Goal: Task Accomplishment & Management: Use online tool/utility

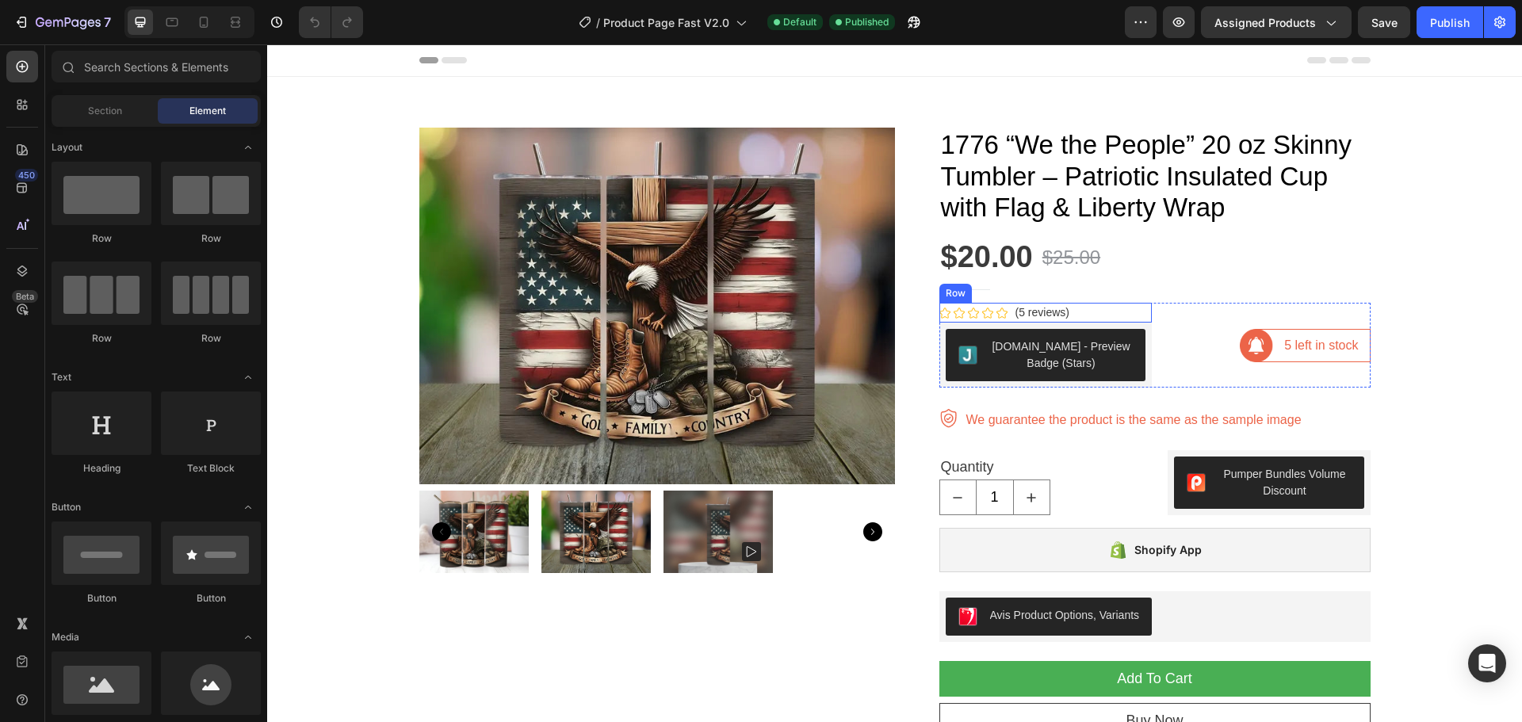
click at [1068, 311] on div "Icon Icon Icon Icon Icon Icon List Hoz (5 reviews) Text block Row" at bounding box center [1045, 313] width 212 height 20
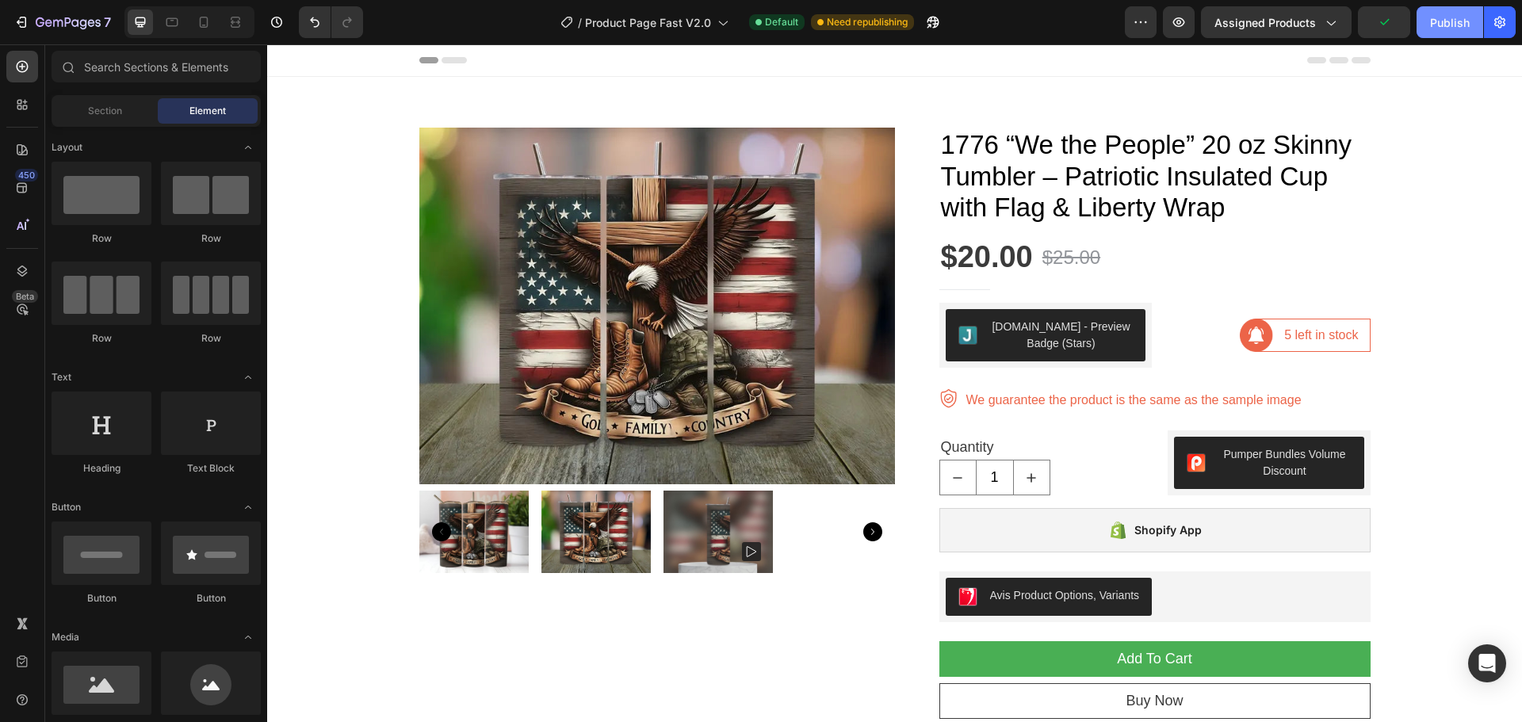
click at [1438, 30] on div "Publish" at bounding box center [1450, 22] width 40 height 17
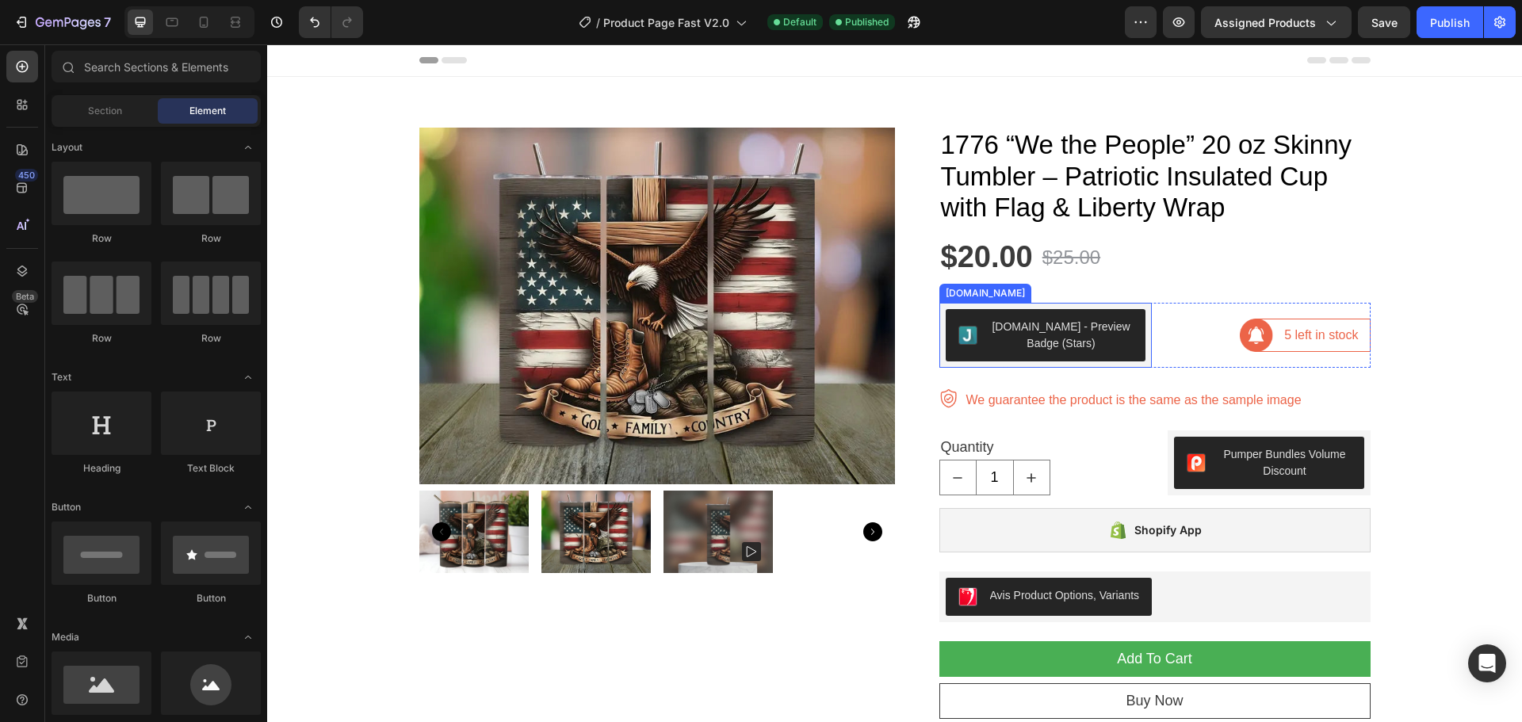
click at [1019, 342] on div "[DOMAIN_NAME] - Preview Badge (Stars)" at bounding box center [1061, 335] width 143 height 33
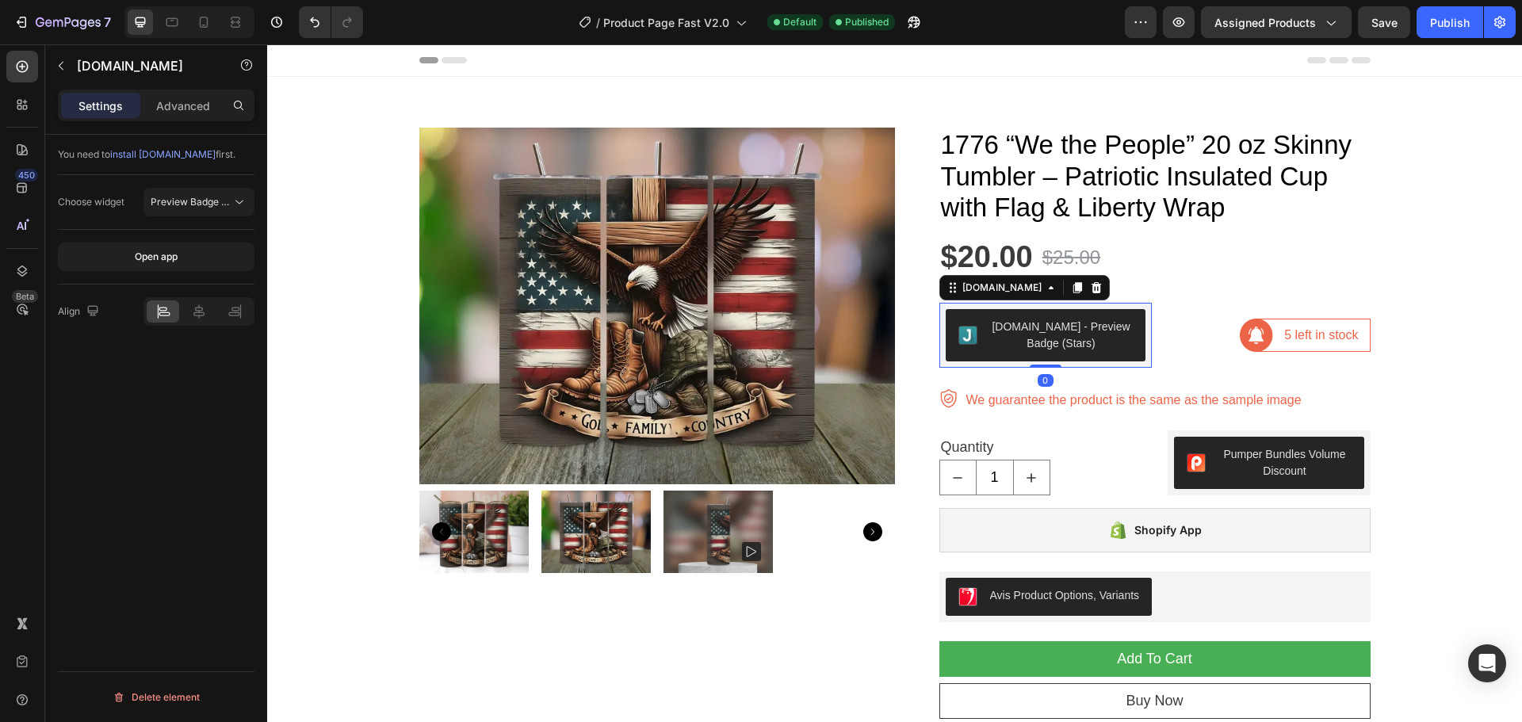
click at [1019, 342] on div "[DOMAIN_NAME] - Preview Badge (Stars)" at bounding box center [1061, 335] width 143 height 33
click at [198, 208] on span "Preview Badge (Stars)" at bounding box center [191, 202] width 81 height 14
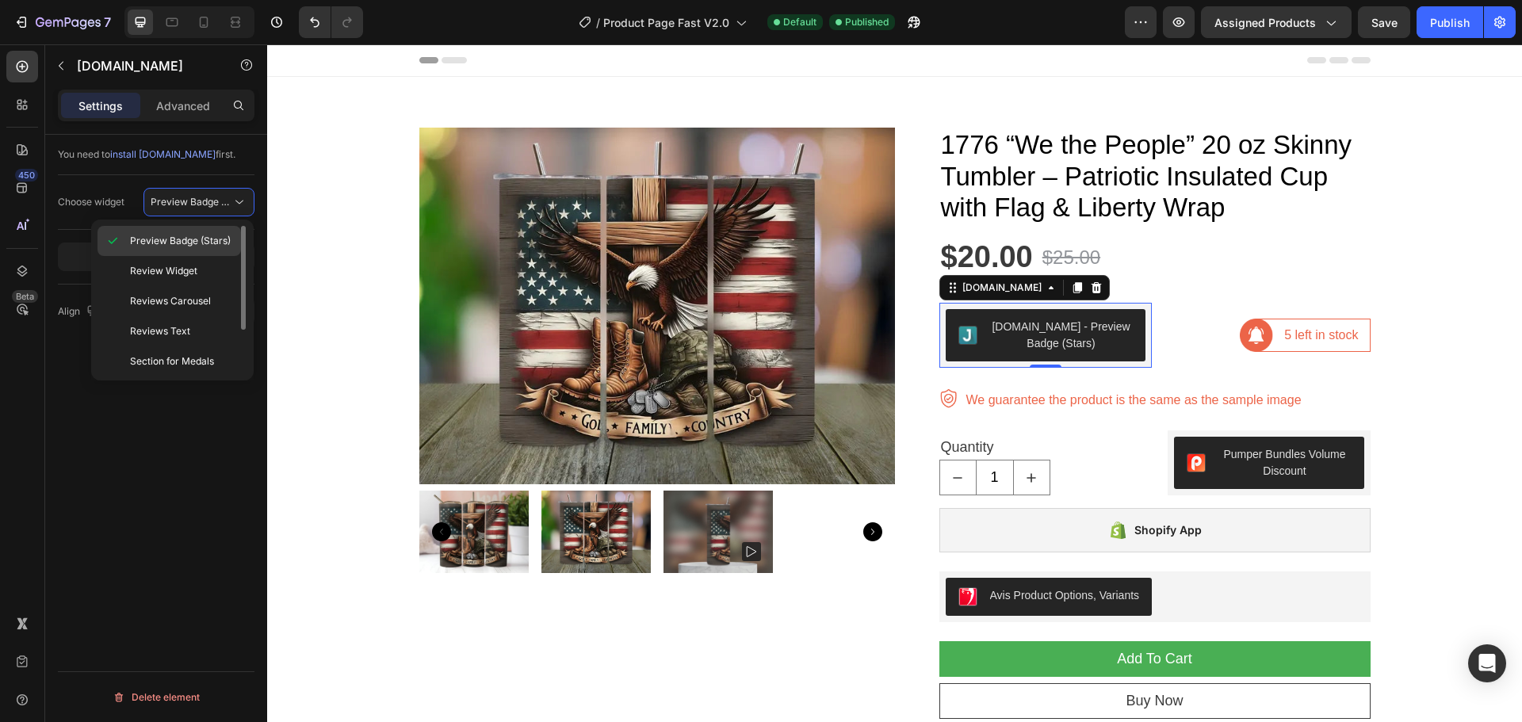
click at [197, 240] on span "Preview Badge (Stars)" at bounding box center [180, 241] width 101 height 14
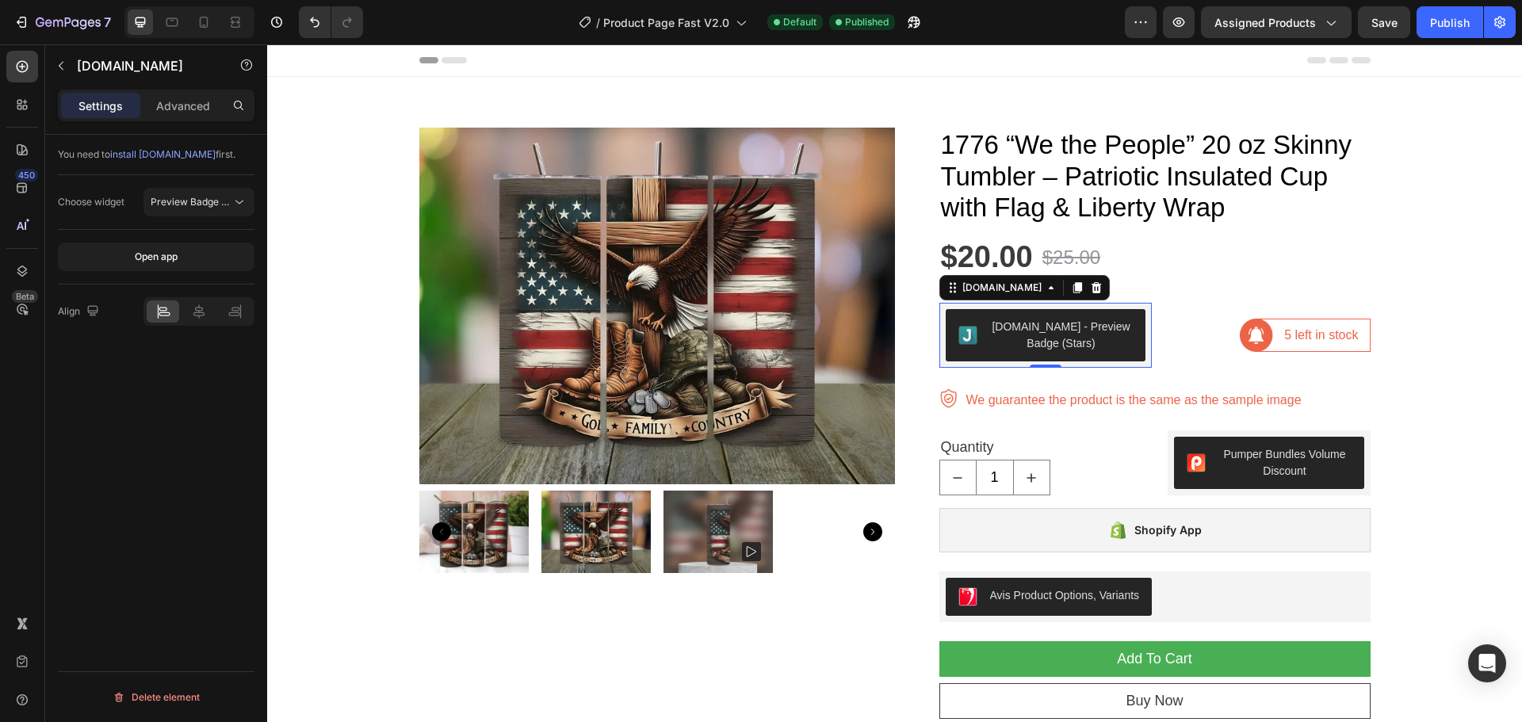
click at [1079, 325] on div "[DOMAIN_NAME] - Preview Badge (Stars)" at bounding box center [1061, 335] width 143 height 33
click at [1437, 26] on div "Publish" at bounding box center [1450, 22] width 40 height 17
